Goal: Task Accomplishment & Management: Complete application form

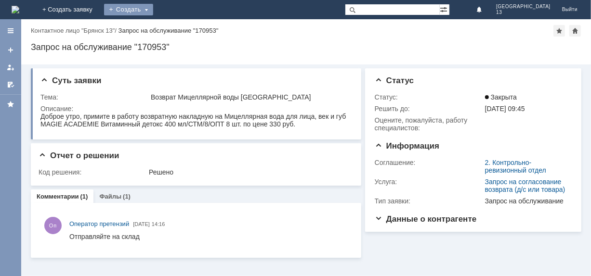
click at [153, 8] on div "Создать" at bounding box center [128, 10] width 49 height 12
click at [179, 26] on link "Заявка" at bounding box center [142, 29] width 73 height 12
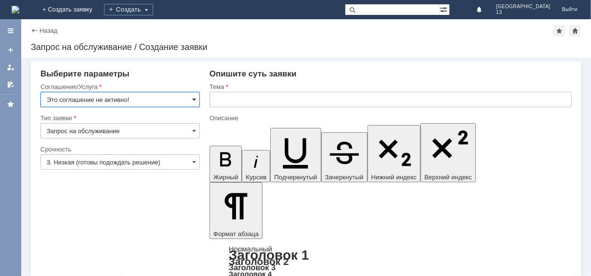
click at [193, 99] on span at bounding box center [194, 100] width 4 height 8
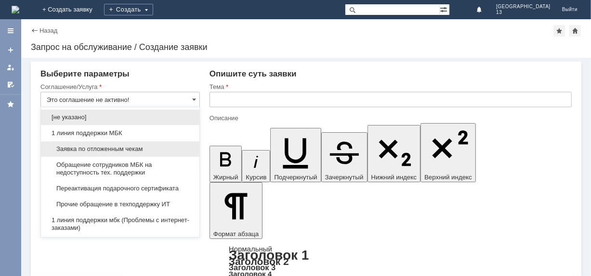
click at [145, 145] on span "Заявка по отложенным чекам" at bounding box center [120, 149] width 147 height 8
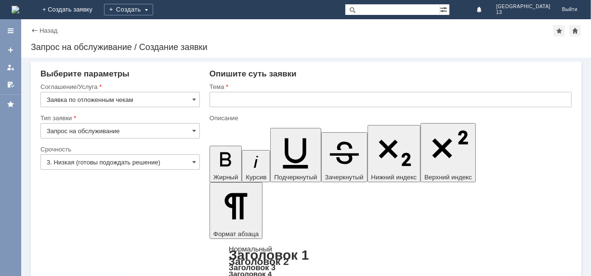
type input "Заявка по отложенным чекам"
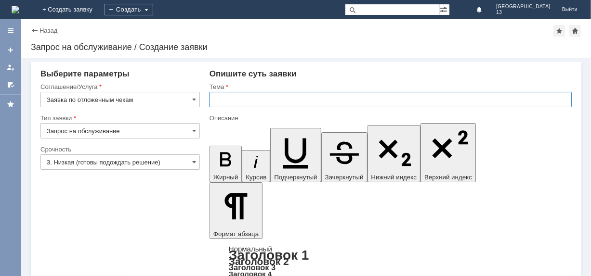
click at [235, 98] on input "text" at bounding box center [390, 99] width 362 height 15
type input "отл чек"
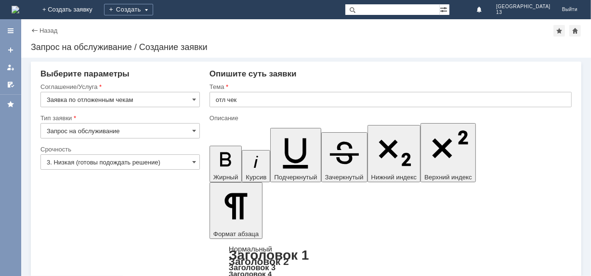
drag, startPoint x: 260, startPoint y: 220, endPoint x: 249, endPoint y: 209, distance: 14.6
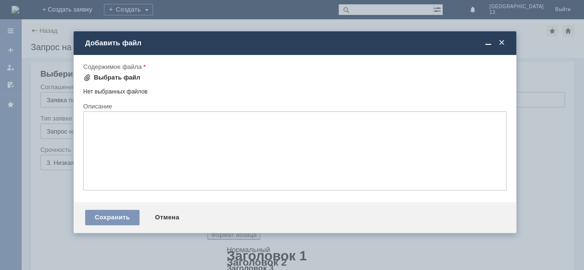
click at [101, 77] on div "Выбрать файл" at bounding box center [117, 78] width 47 height 8
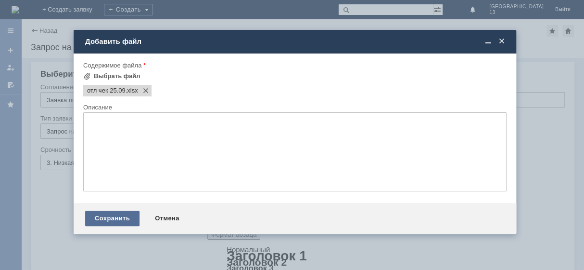
click at [110, 224] on div "Сохранить" at bounding box center [112, 217] width 54 height 15
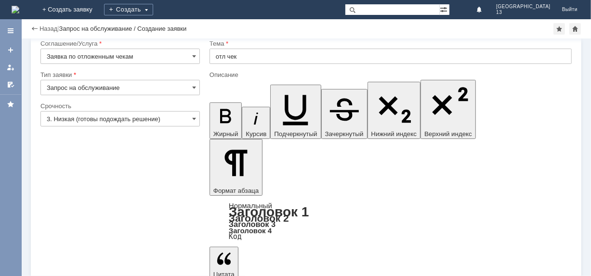
scroll to position [21, 0]
